Goal: Task Accomplishment & Management: Manage account settings

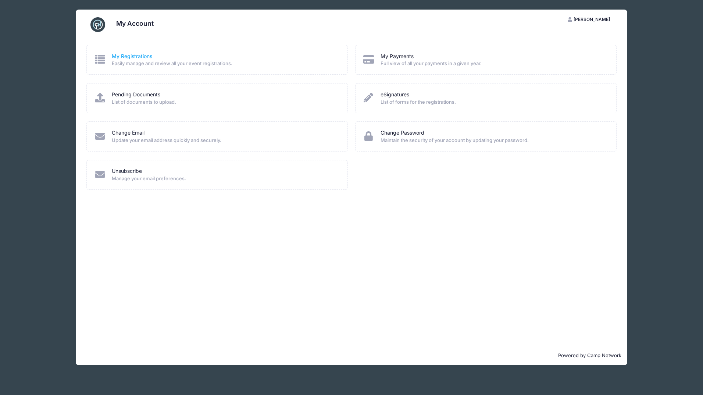
click at [137, 56] on link "My Registrations" at bounding box center [132, 57] width 40 height 8
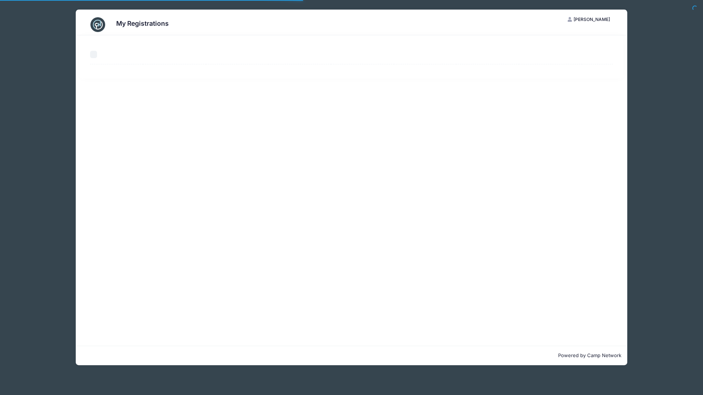
select select "50"
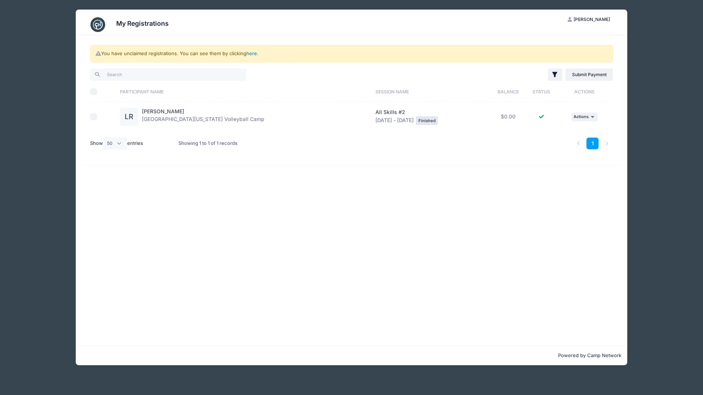
click at [250, 55] on link "here" at bounding box center [251, 53] width 11 height 6
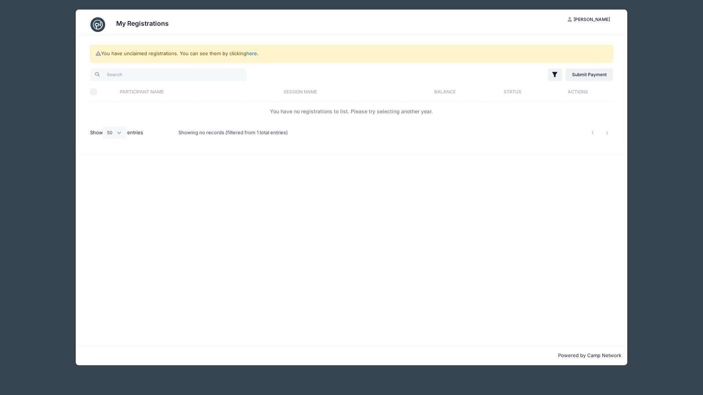
click at [250, 55] on link "here" at bounding box center [251, 53] width 11 height 6
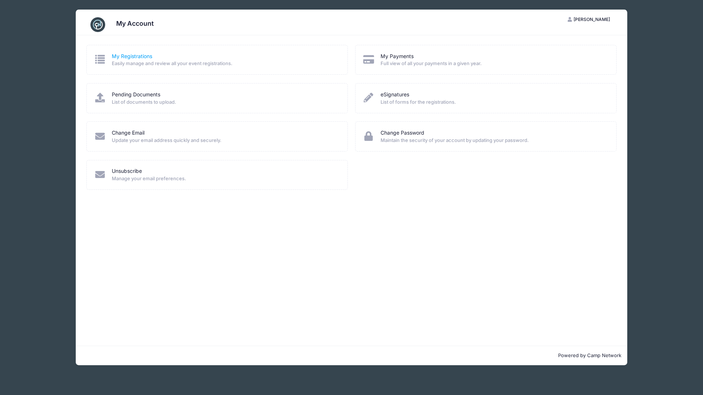
click at [133, 58] on link "My Registrations" at bounding box center [132, 57] width 40 height 8
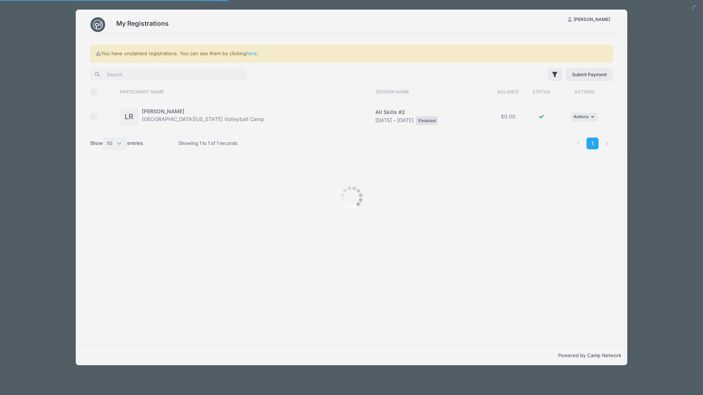
select select "50"
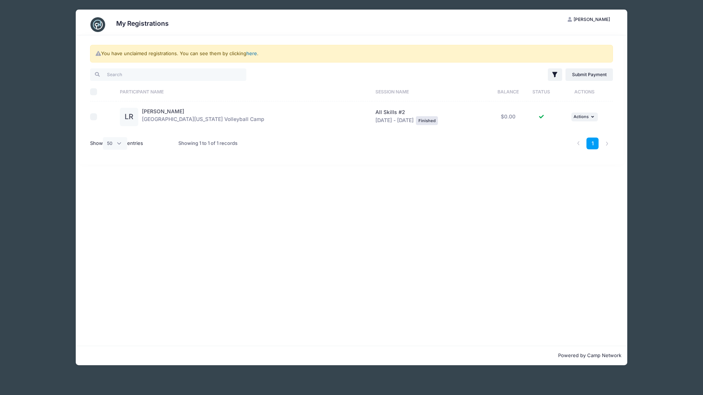
click at [251, 54] on link "here" at bounding box center [251, 53] width 11 height 6
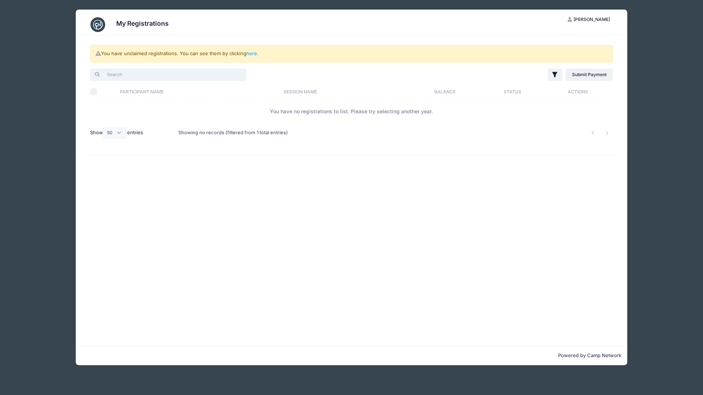
click at [214, 79] on input "search" at bounding box center [168, 74] width 156 height 12
click at [100, 23] on img at bounding box center [97, 24] width 15 height 15
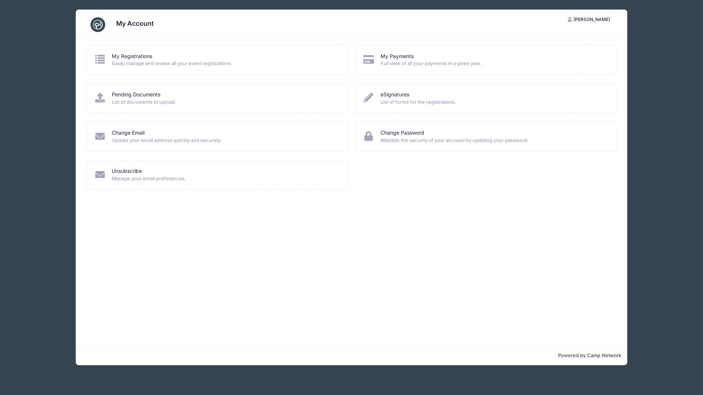
click at [99, 23] on img at bounding box center [97, 24] width 15 height 15
